Goal: Task Accomplishment & Management: Manage account settings

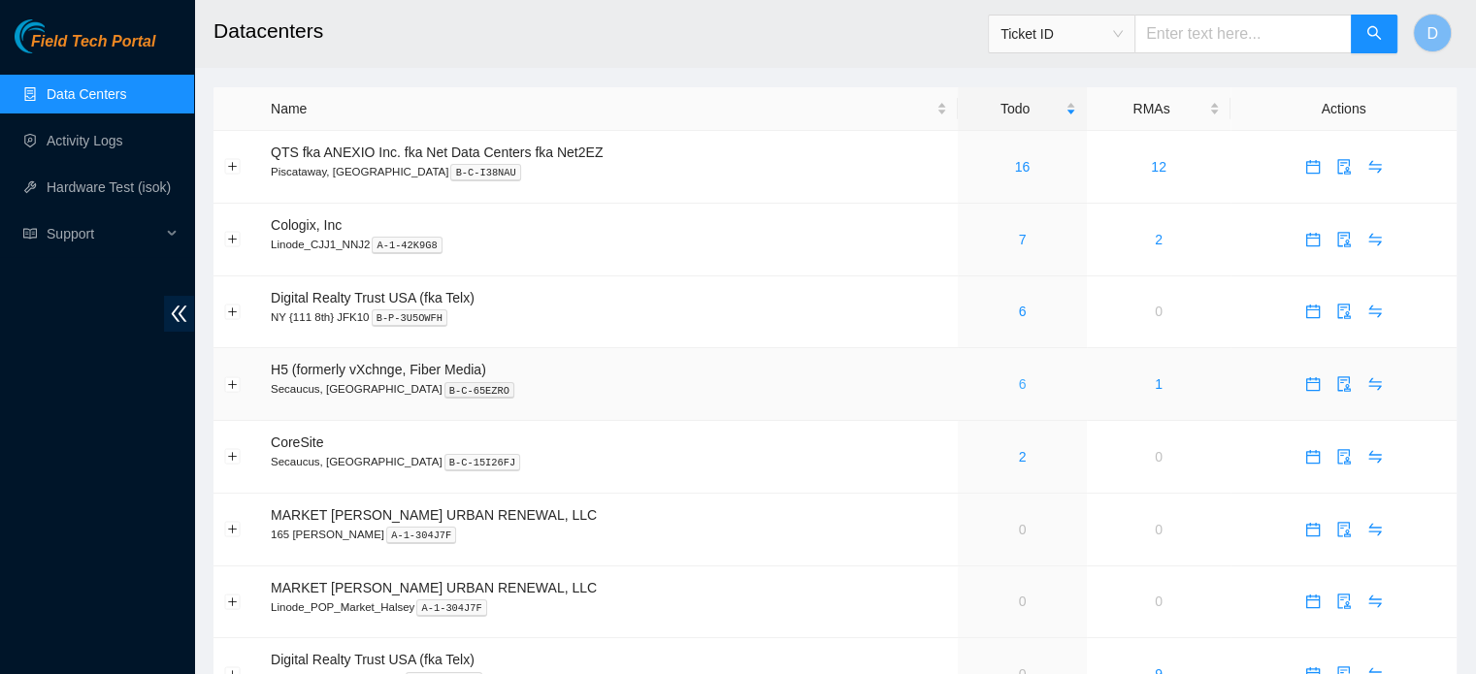
click at [1020, 387] on link "6" at bounding box center [1023, 384] width 8 height 16
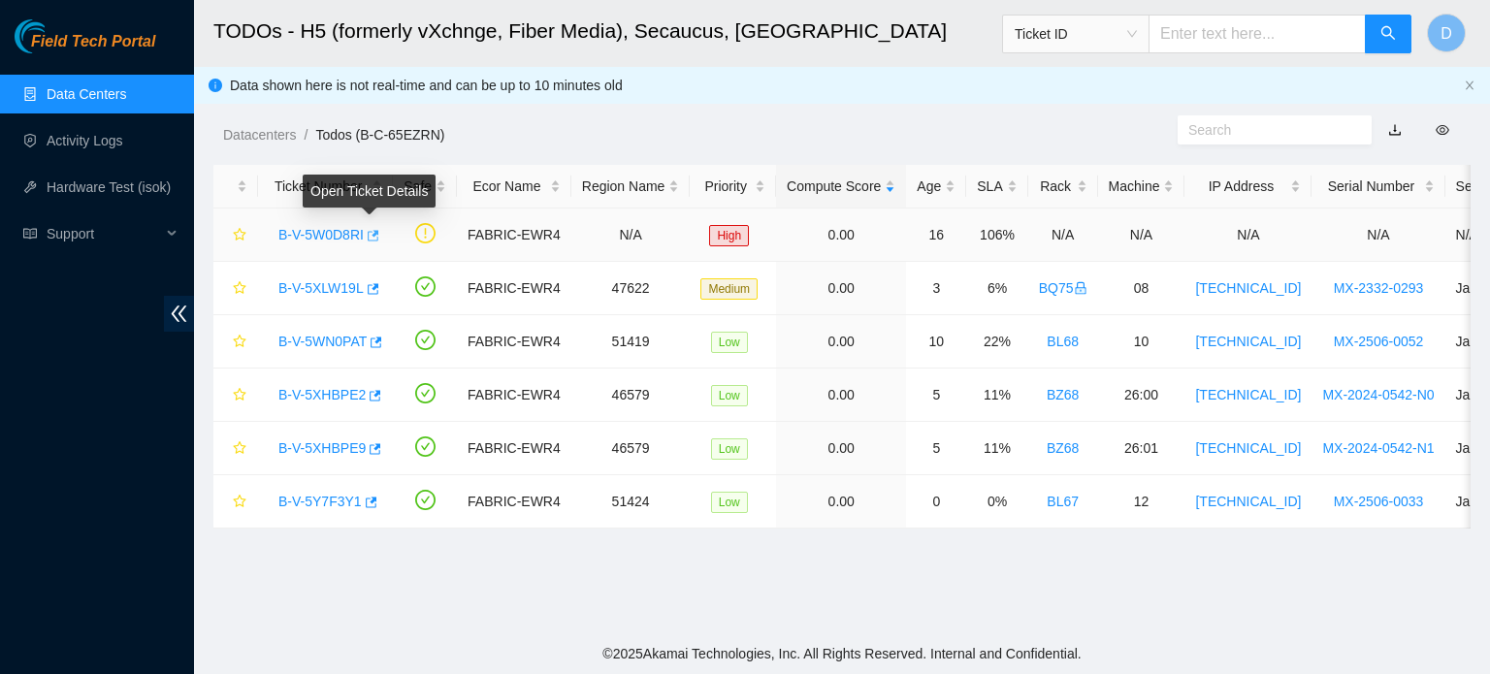
click at [370, 233] on icon "button" at bounding box center [372, 236] width 14 height 14
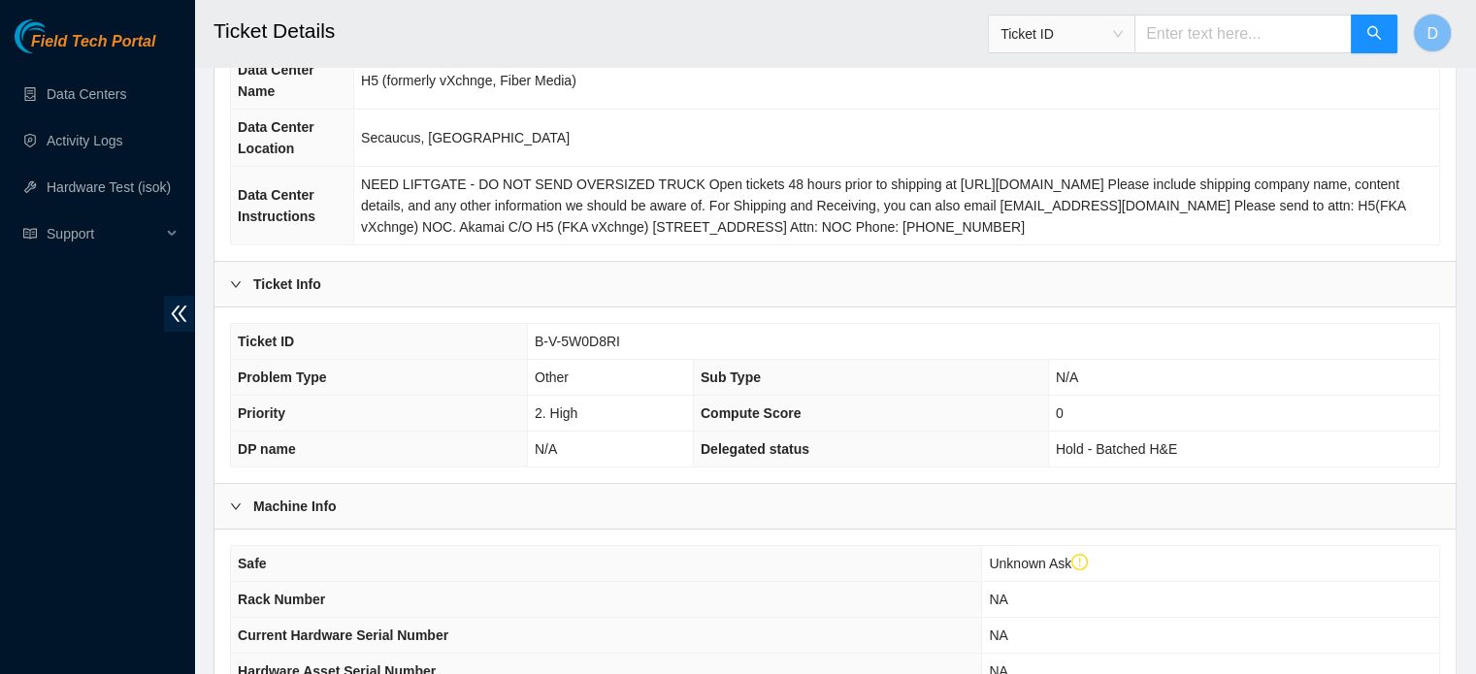
scroll to position [652, 0]
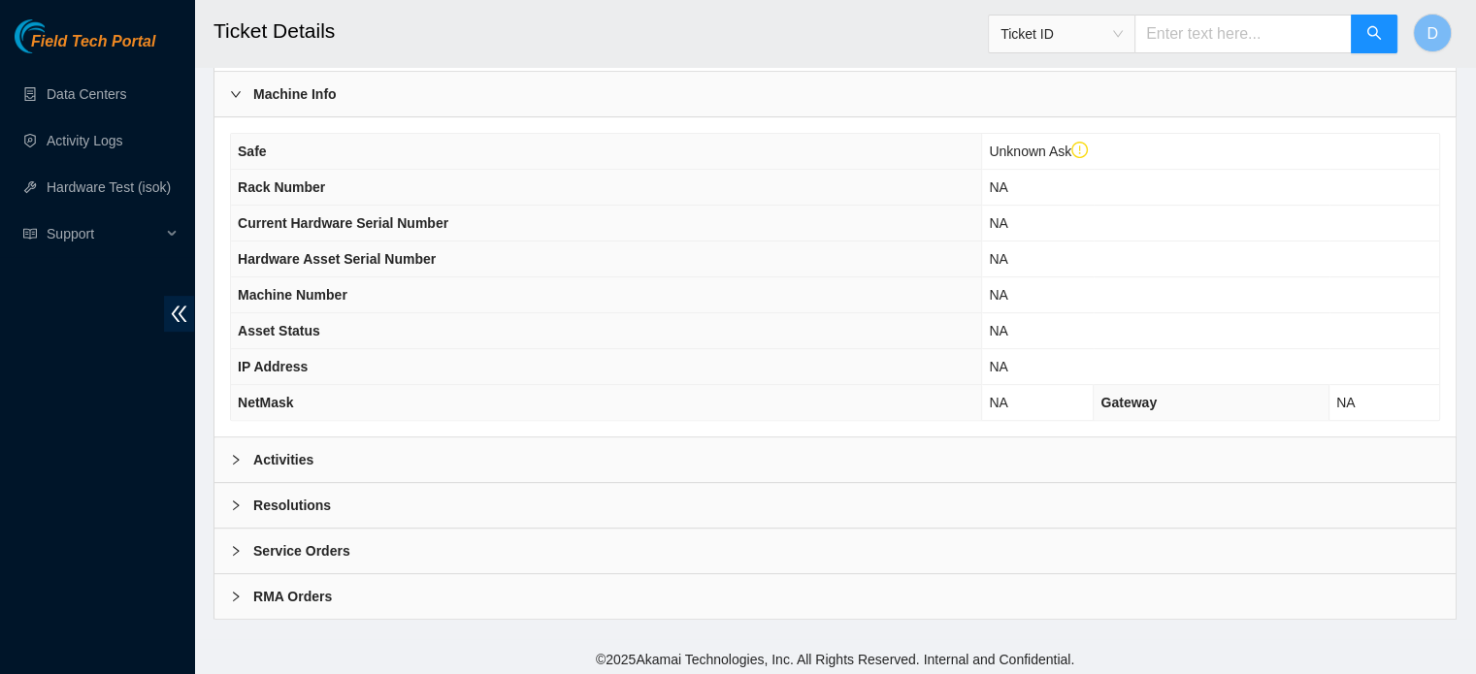
click at [445, 441] on div "Activities" at bounding box center [834, 460] width 1241 height 45
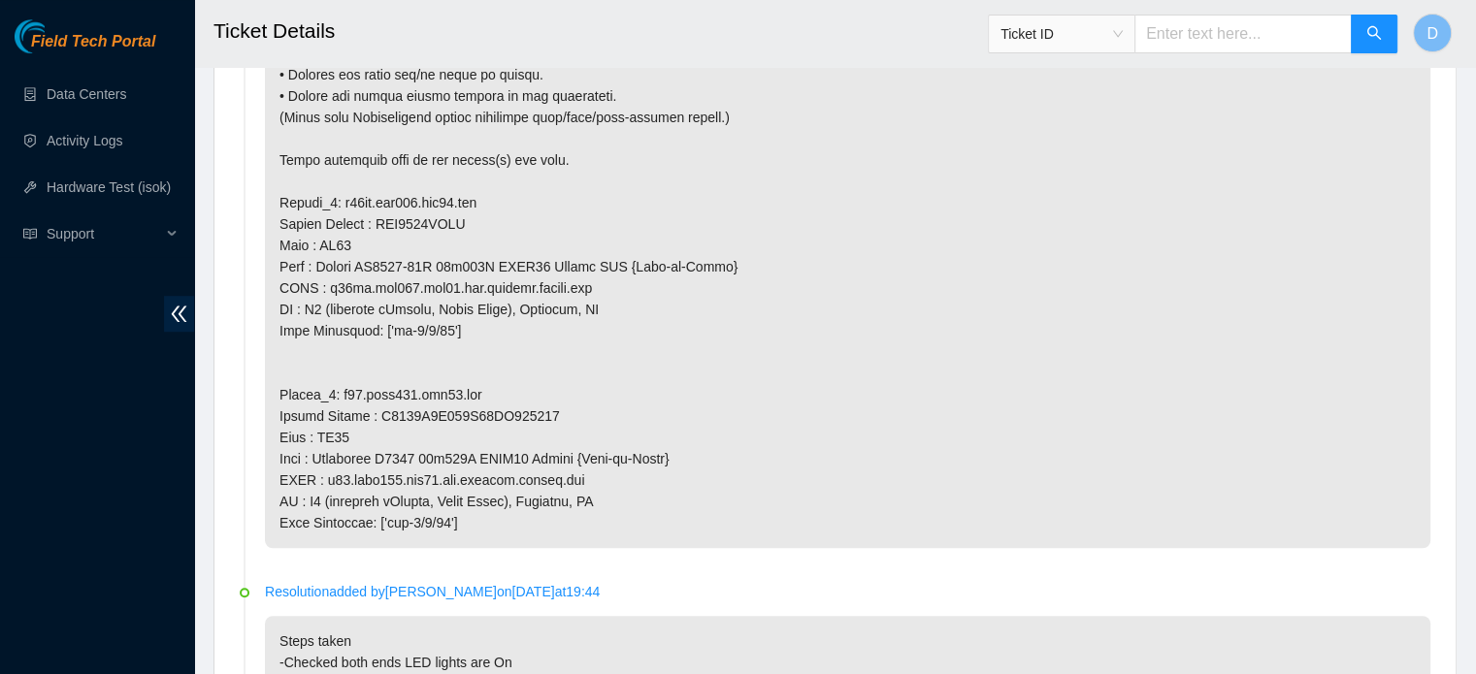
scroll to position [1234, 0]
